Goal: Information Seeking & Learning: Learn about a topic

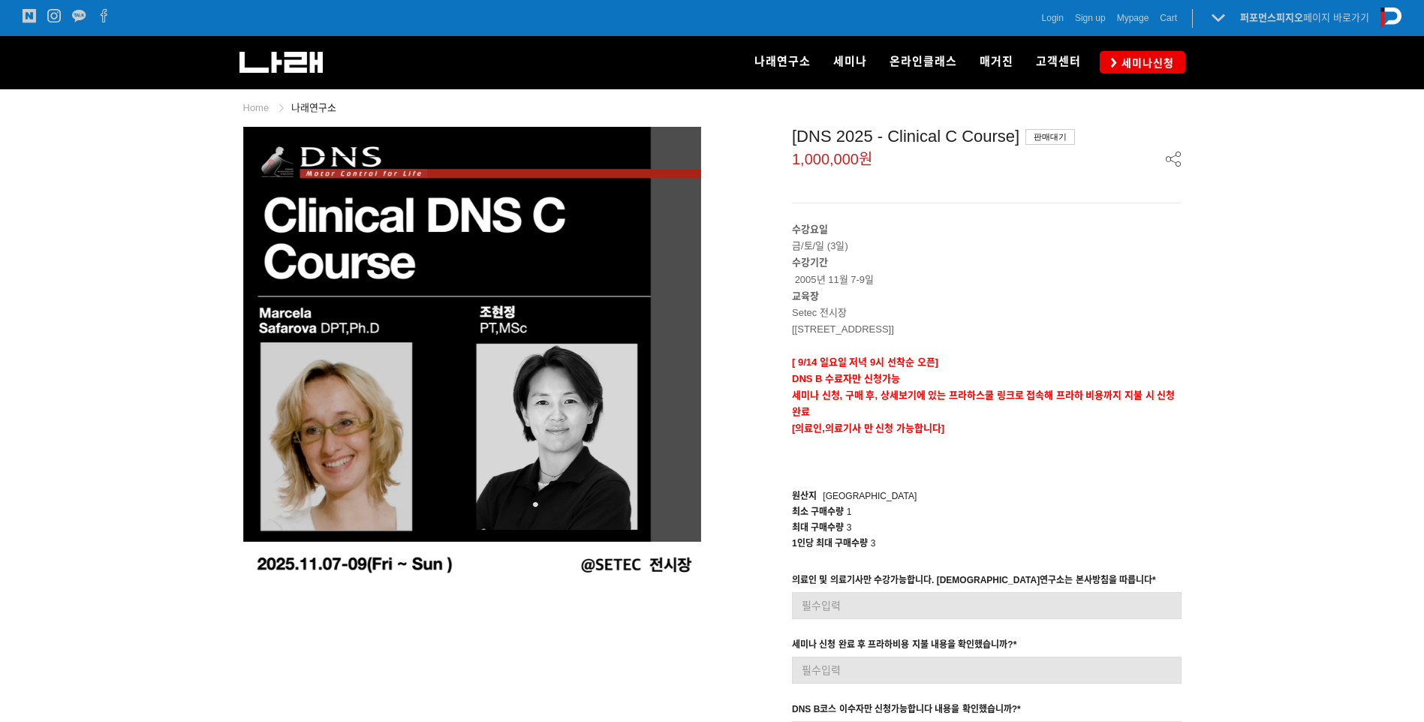
click at [846, 277] on p "수강기간 2005년 11월 7-9일" at bounding box center [987, 271] width 390 height 33
drag, startPoint x: 846, startPoint y: 277, endPoint x: 1081, endPoint y: 301, distance: 236.3
click at [1081, 301] on p "교육장" at bounding box center [987, 296] width 390 height 17
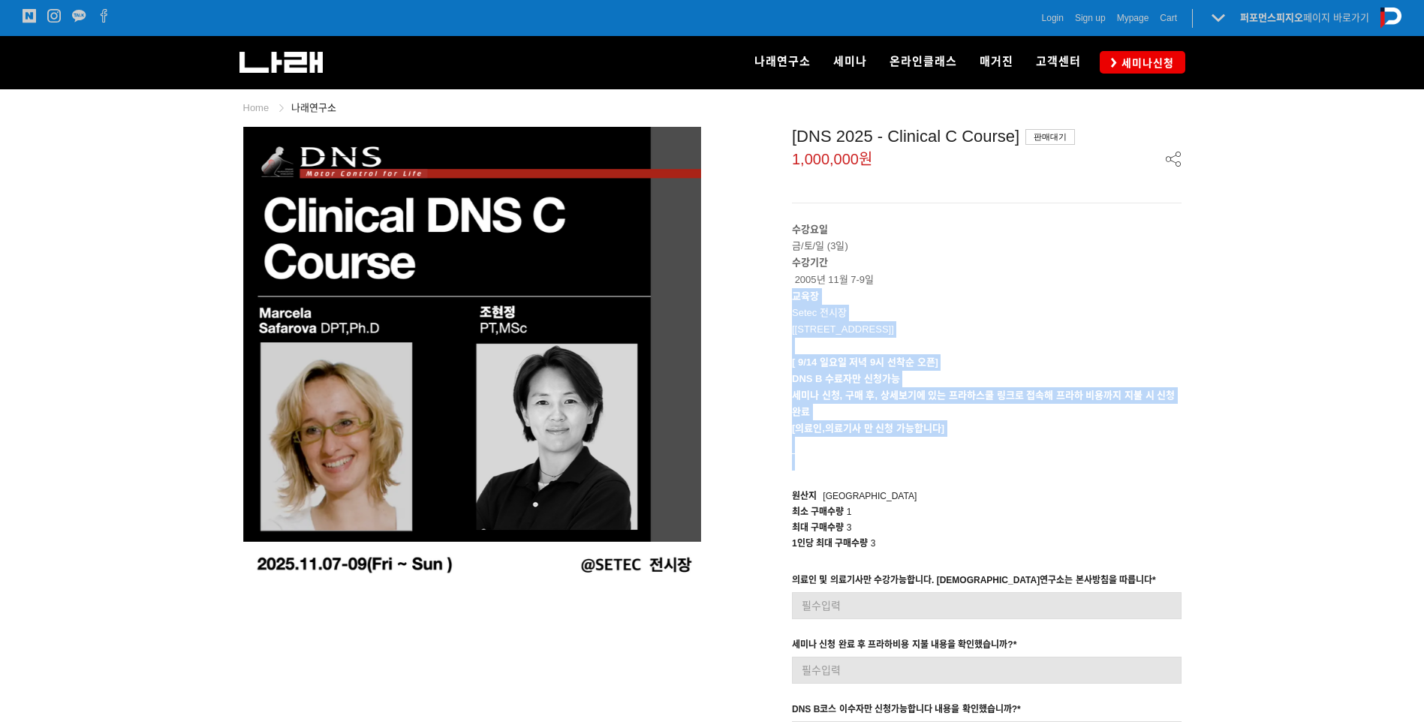
drag, startPoint x: 1072, startPoint y: 276, endPoint x: 1068, endPoint y: 460, distance: 183.3
click at [1068, 460] on div "수강요일 금/토/일 (3일) 수강기간 2005년 11월 7-9일 교육장 Setec 전시장 [[STREET_ADDRESS] SETEC] [ [D…" at bounding box center [987, 346] width 390 height 249
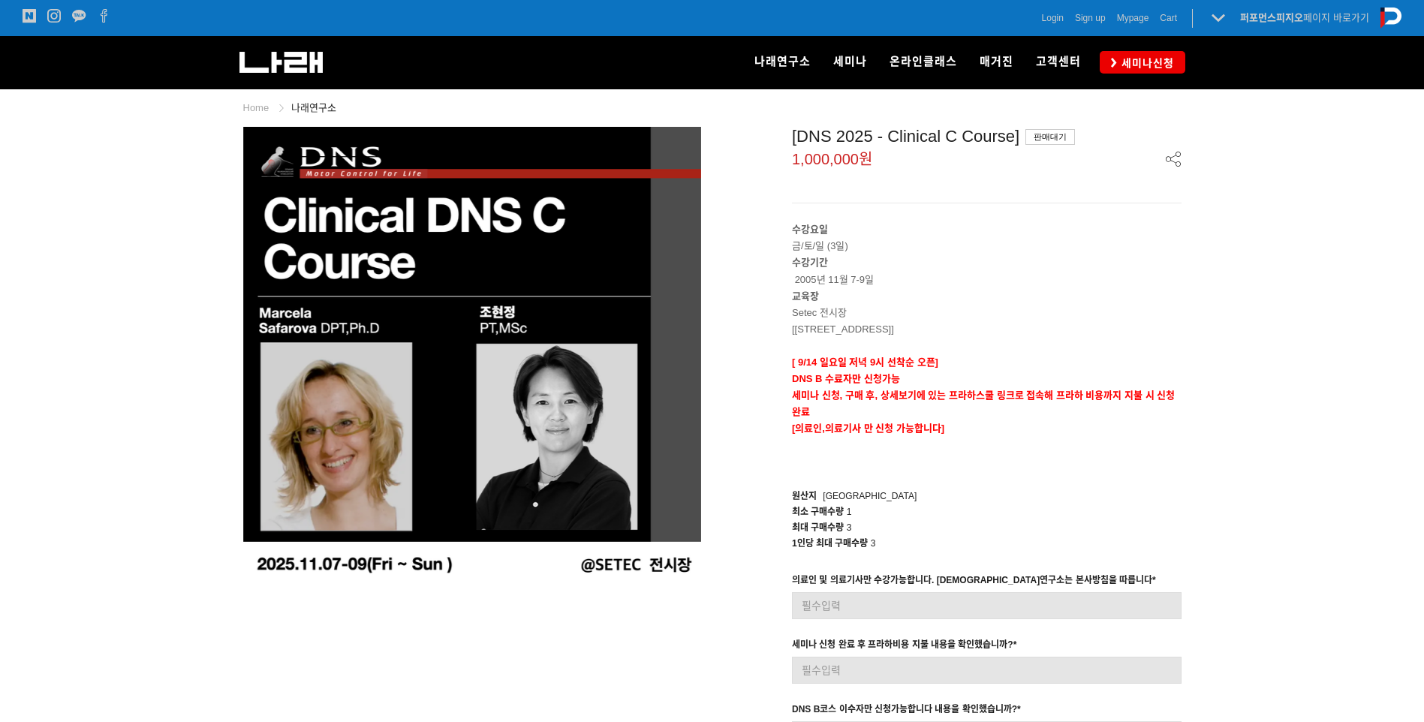
drag, startPoint x: 1068, startPoint y: 460, endPoint x: 989, endPoint y: 475, distance: 80.3
click at [990, 475] on div "[DNS 2025 - Clinical C Course] 판매대기 1,000,000원 수강요일 금/토/일 (3일) 수강기간 2005년 11월 7…" at bounding box center [953, 493] width 458 height 732
drag, startPoint x: 999, startPoint y: 443, endPoint x: 999, endPoint y: 460, distance: 17.3
click at [999, 460] on div "수강요일 금/토/일 (3일) 수강기간 2005년 11월 7-9일 교육장 Setec 전시장 [[STREET_ADDRESS] SETEC] [ [D…" at bounding box center [987, 346] width 390 height 249
click at [1002, 471] on div "[DNS 2025 - Clinical C Course] 판매대기 1,000,000원 수강요일 금/토/일 (3일) 수강기간 2005년 11월 7…" at bounding box center [953, 493] width 458 height 732
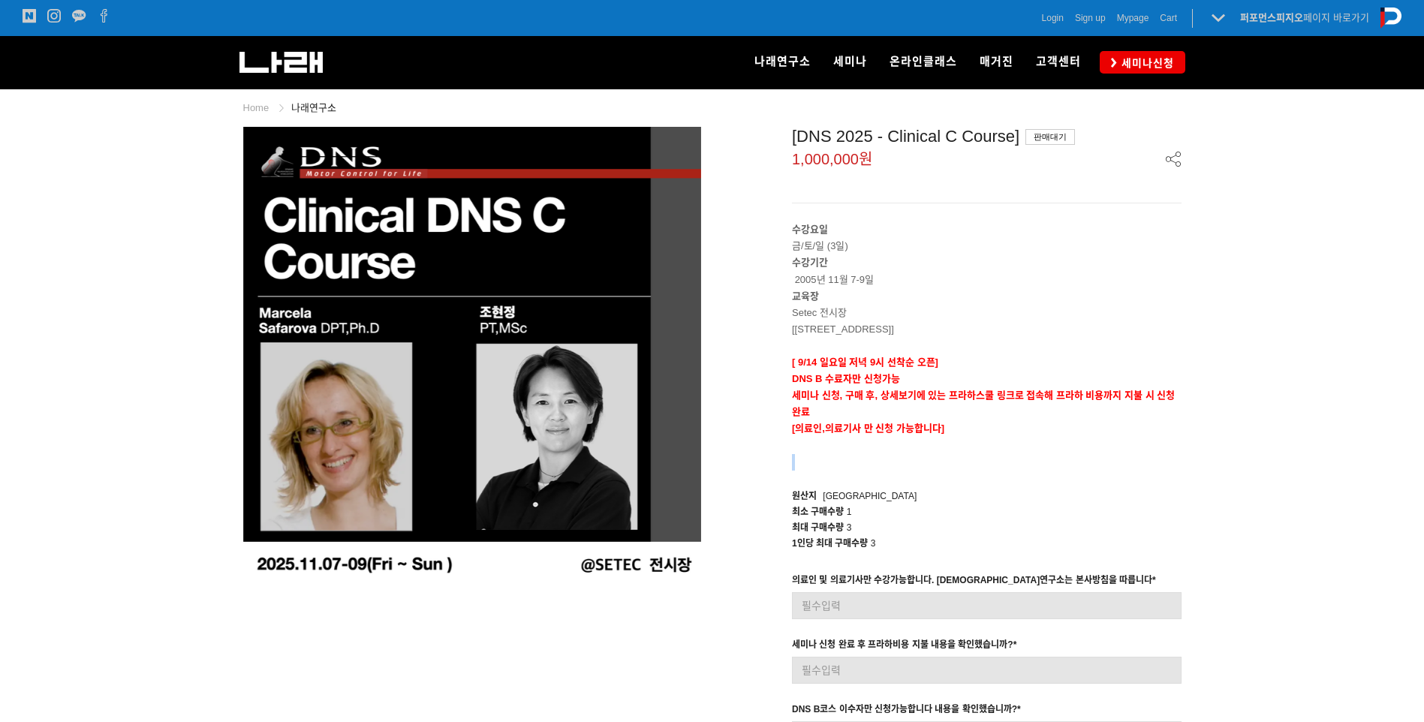
click at [1002, 470] on p at bounding box center [987, 462] width 390 height 17
